Goal: Task Accomplishment & Management: Manage account settings

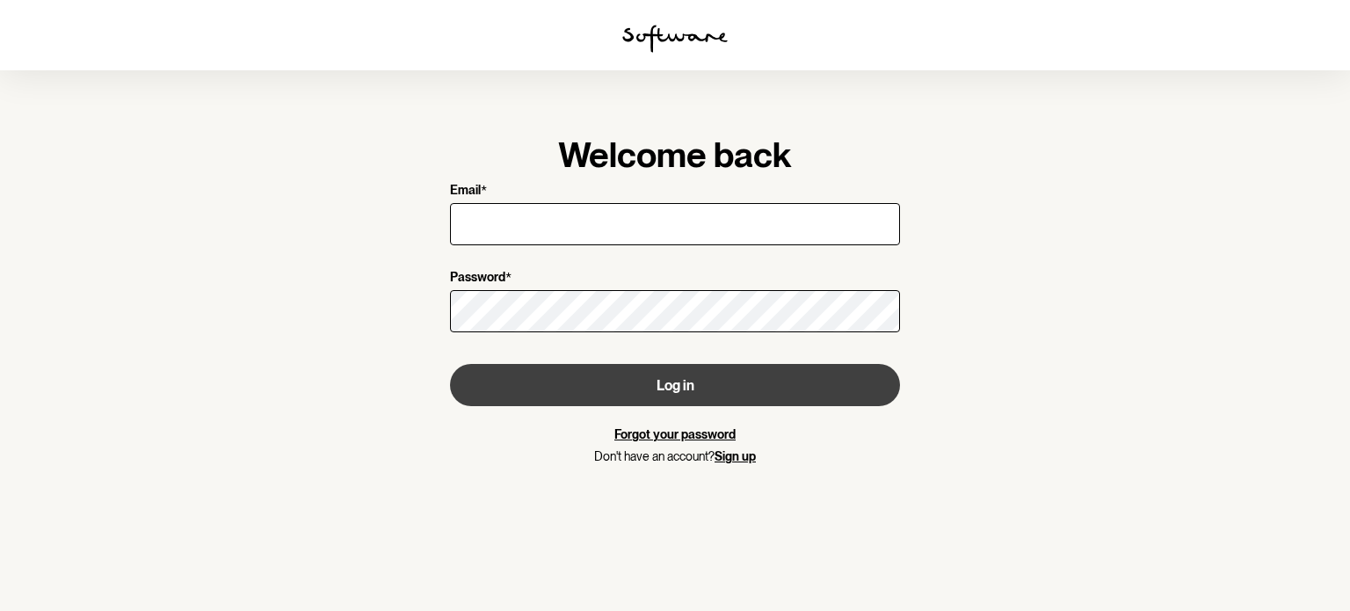
type input "[EMAIL_ADDRESS][DOMAIN_NAME]"
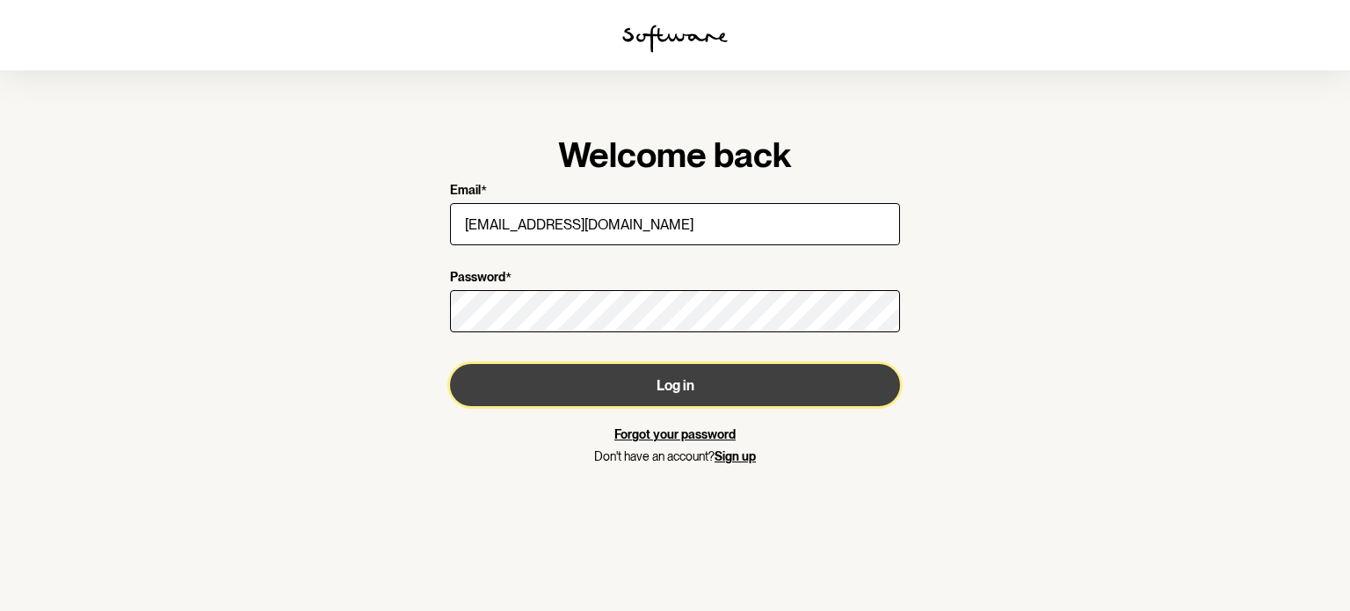
click at [563, 392] on button "Log in" at bounding box center [675, 385] width 450 height 42
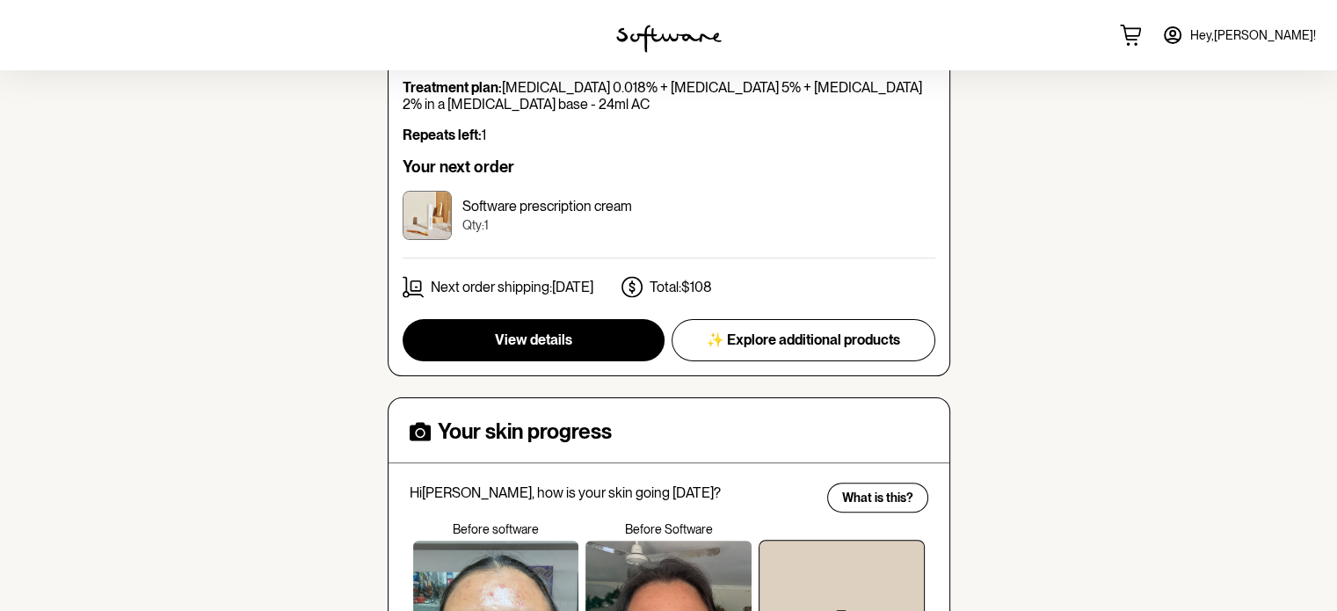
scroll to position [388, 0]
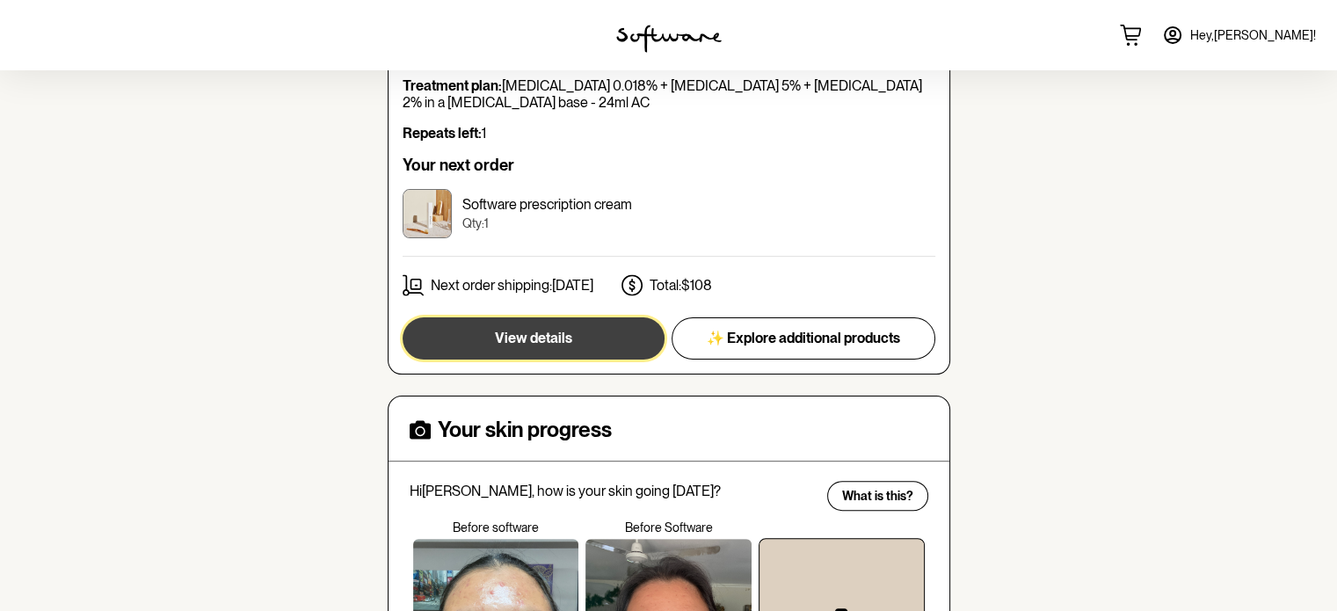
click at [587, 333] on button "View details" at bounding box center [533, 338] width 262 height 42
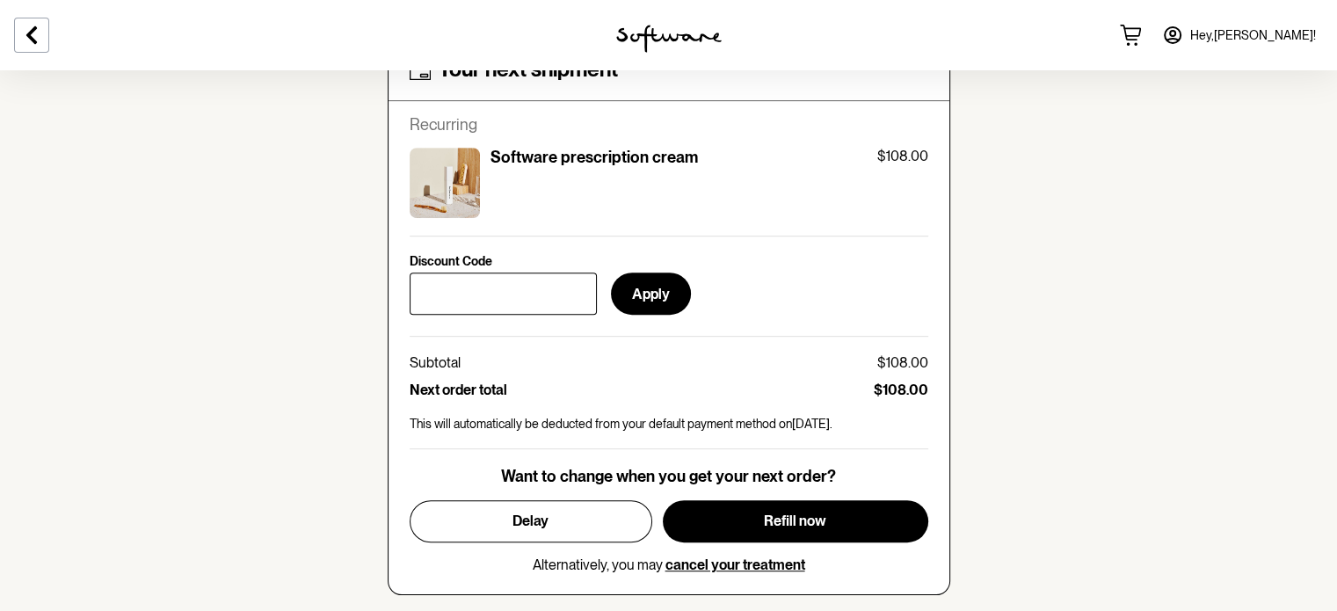
scroll to position [728, 0]
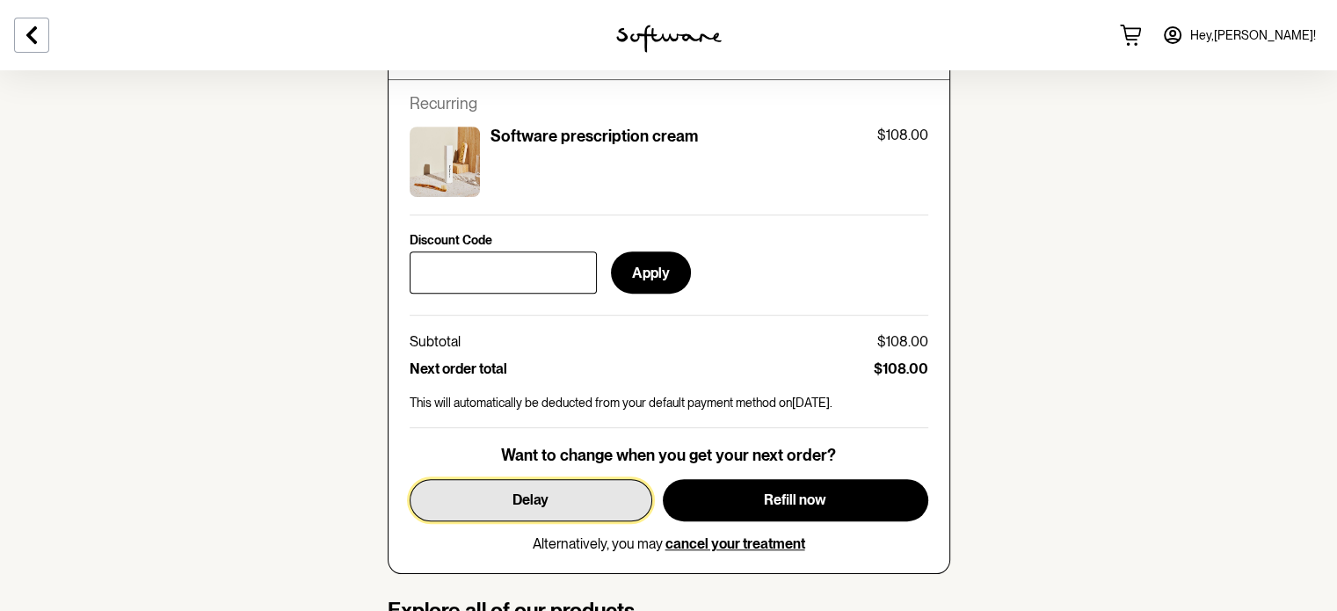
click at [555, 479] on button "Delay" at bounding box center [530, 500] width 243 height 42
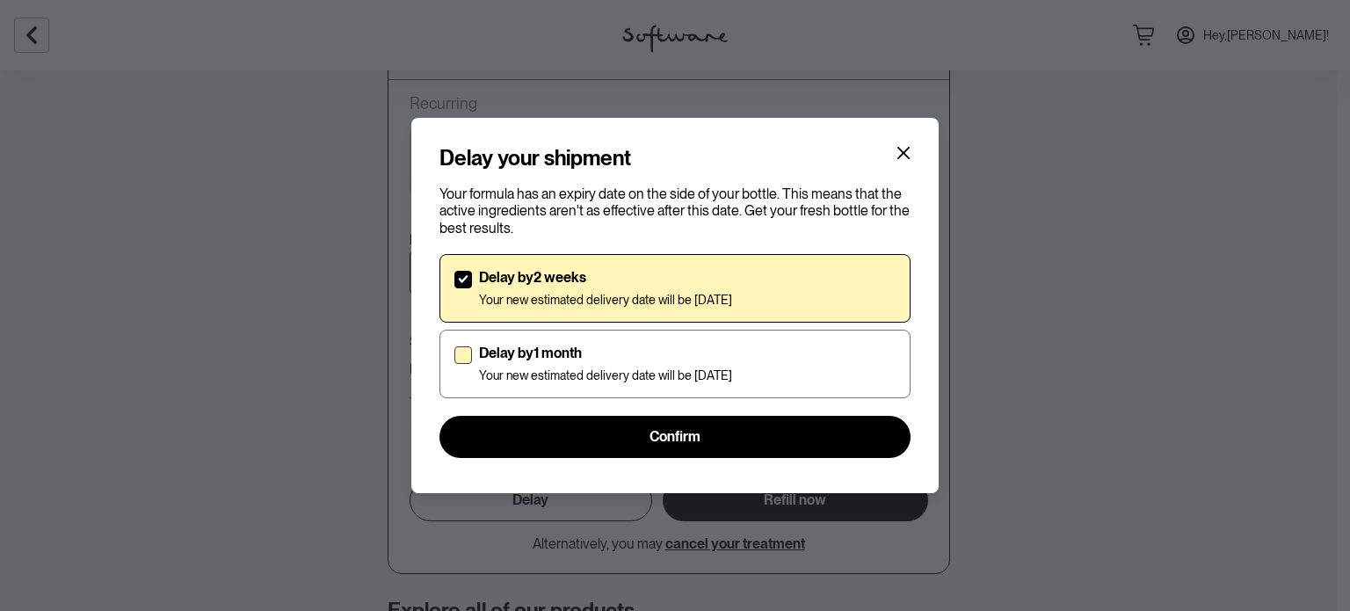
click at [627, 380] on p "Your new estimated delivery date will be [DATE]" at bounding box center [605, 375] width 253 height 15
click at [454, 364] on input "Delay by 1 month Your new estimated delivery date will be [DATE]" at bounding box center [453, 363] width 1 height 1
checkbox input "true"
checkbox input "false"
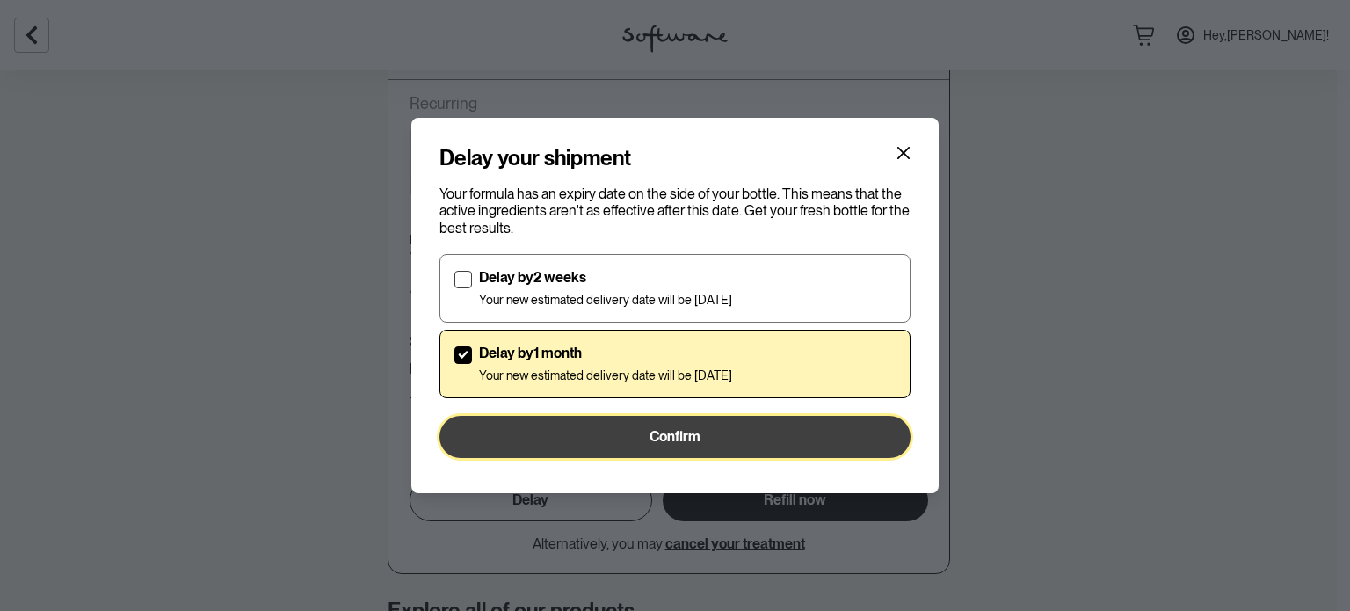
click at [644, 425] on button "Confirm" at bounding box center [674, 437] width 471 height 42
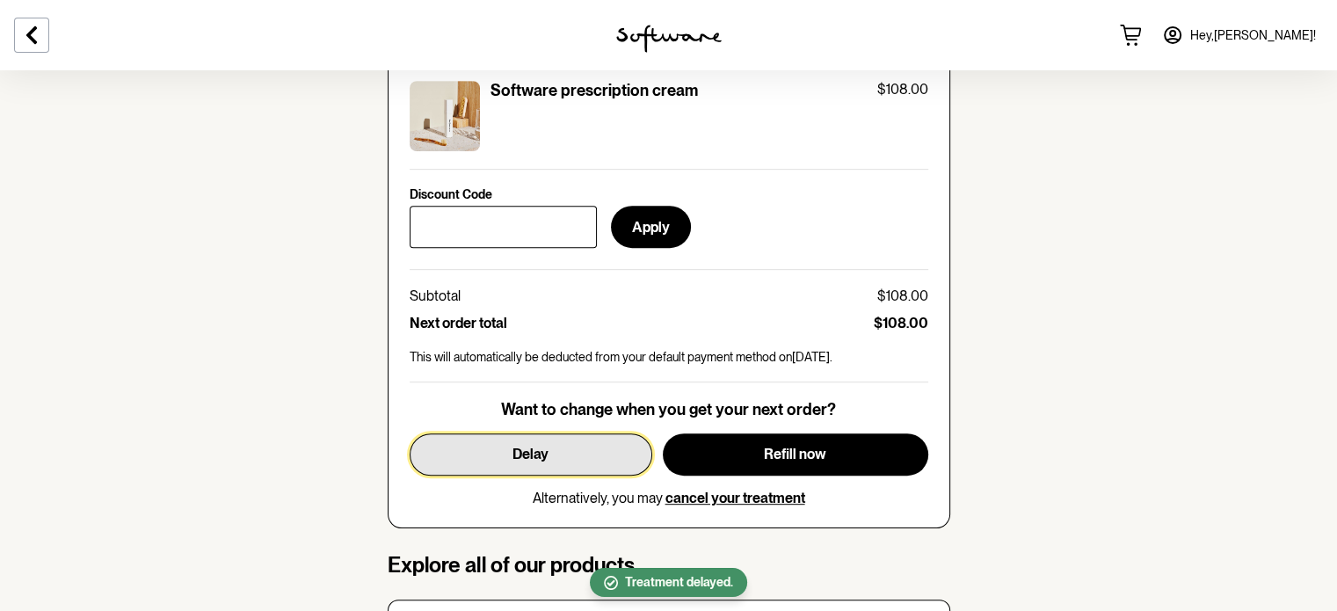
scroll to position [775, 0]
